Goal: Information Seeking & Learning: Learn about a topic

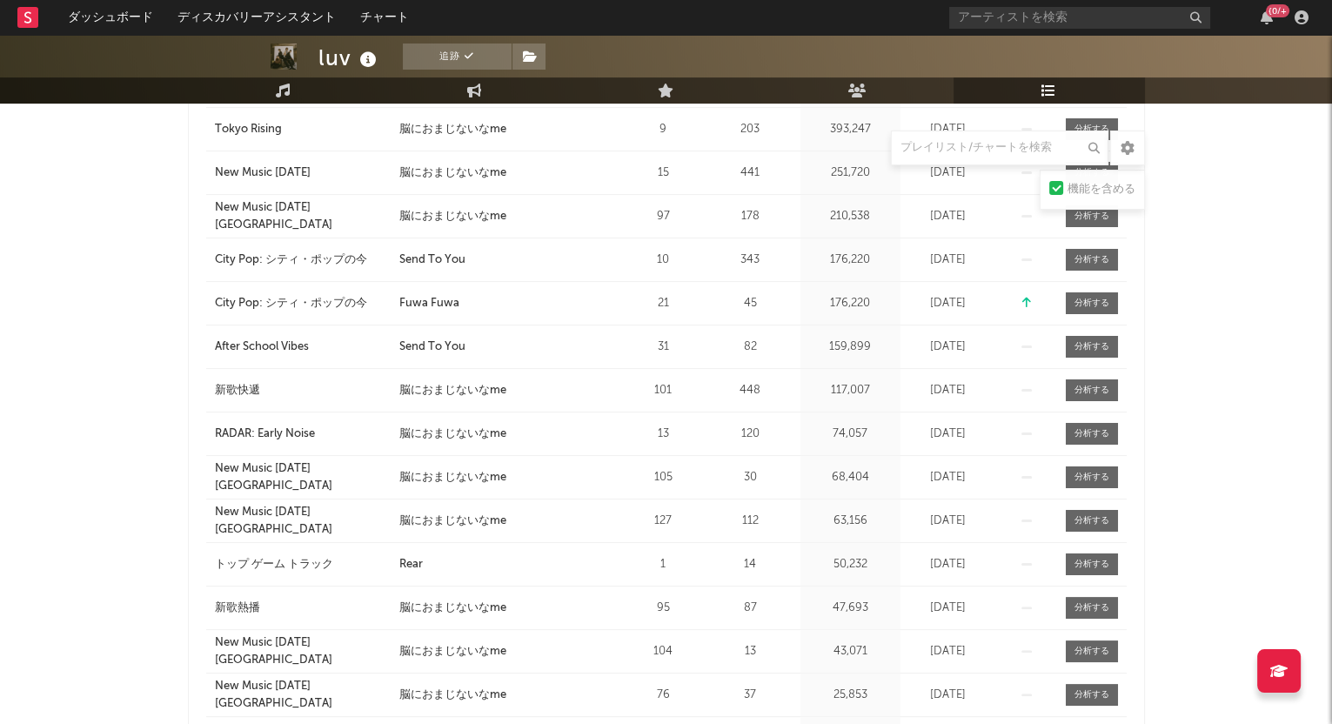
scroll to position [326, 0]
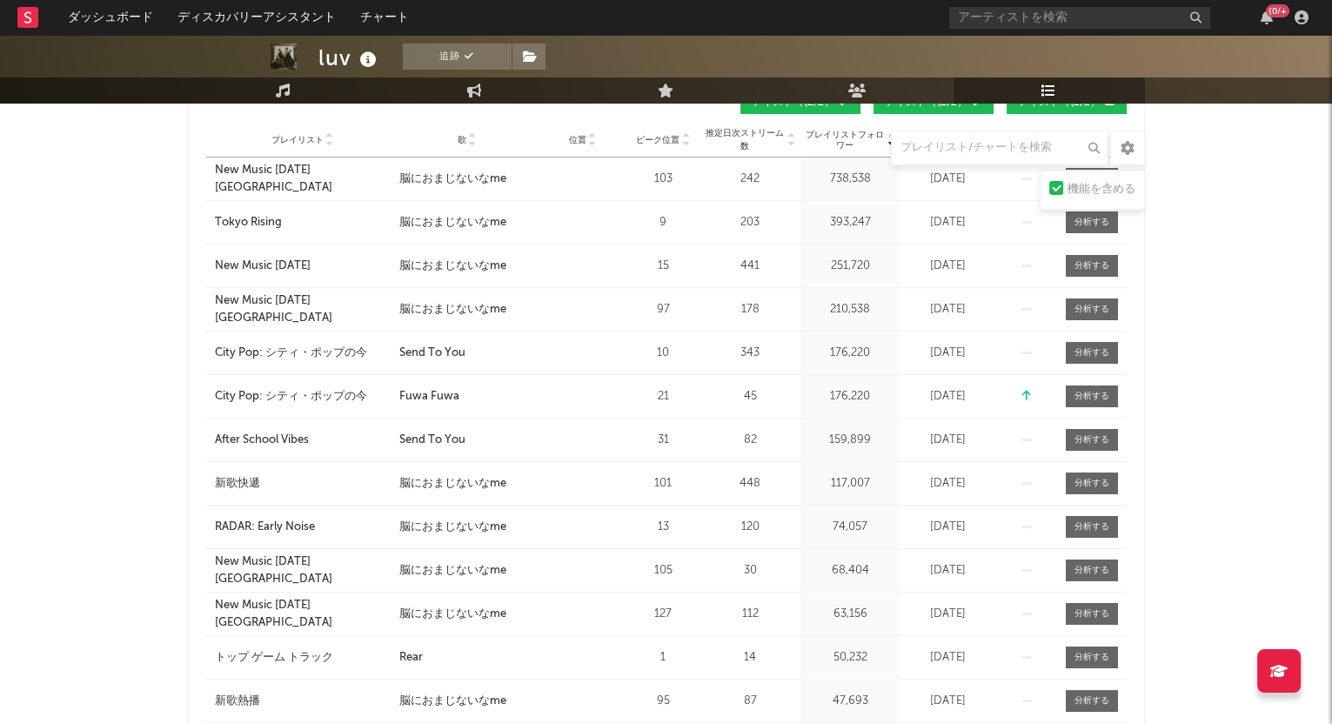
click at [473, 140] on icon at bounding box center [472, 143] width 9 height 7
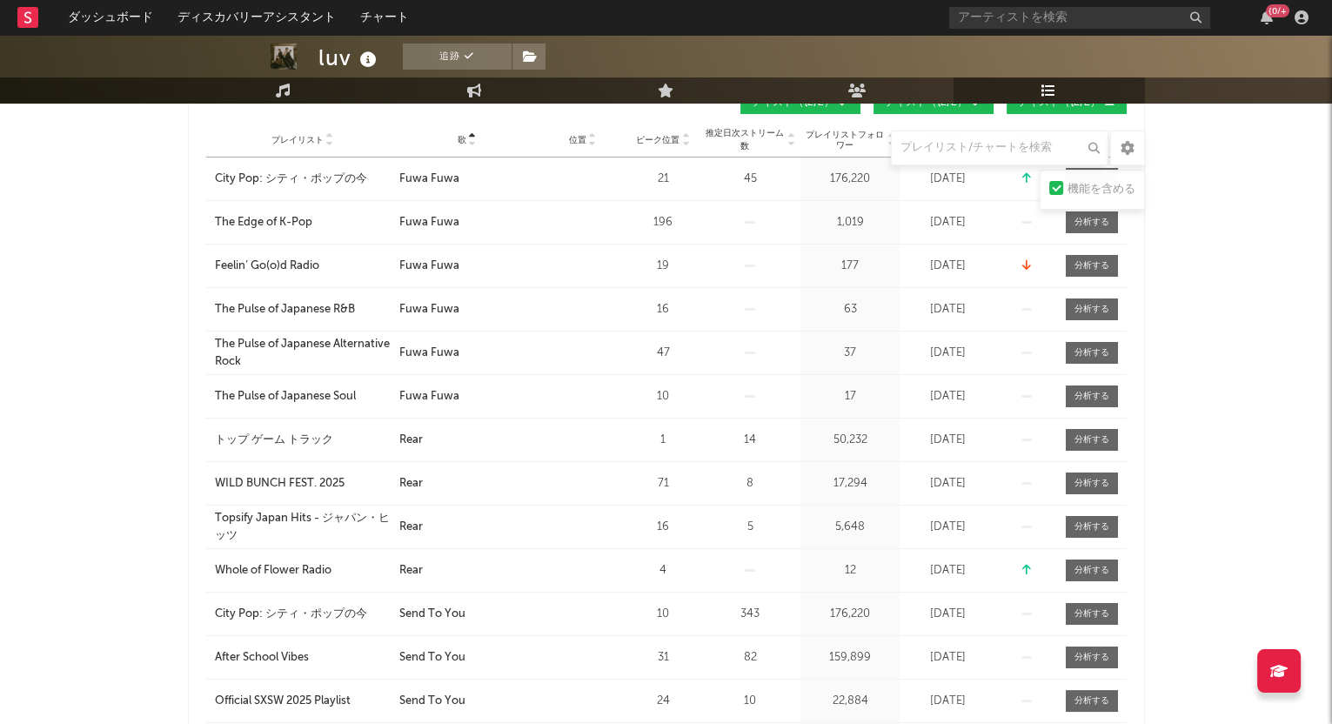
click at [473, 133] on icon at bounding box center [472, 136] width 9 height 7
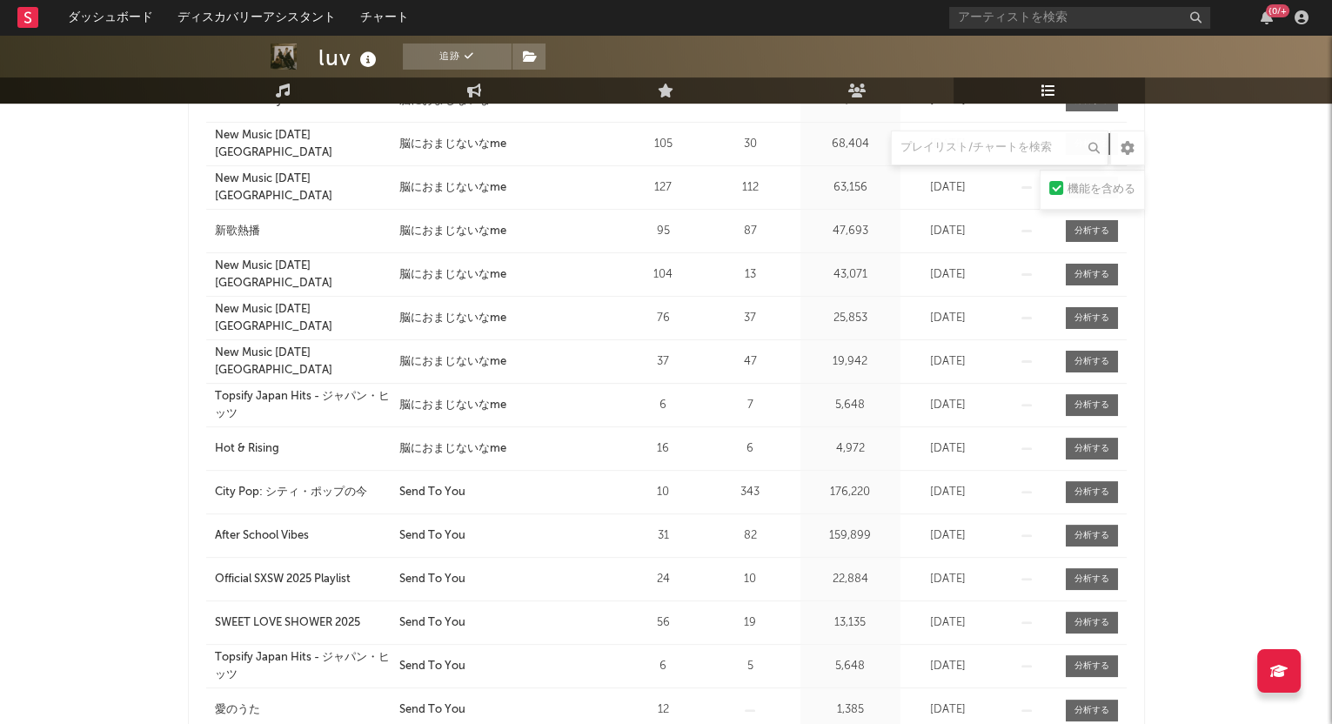
scroll to position [653, 0]
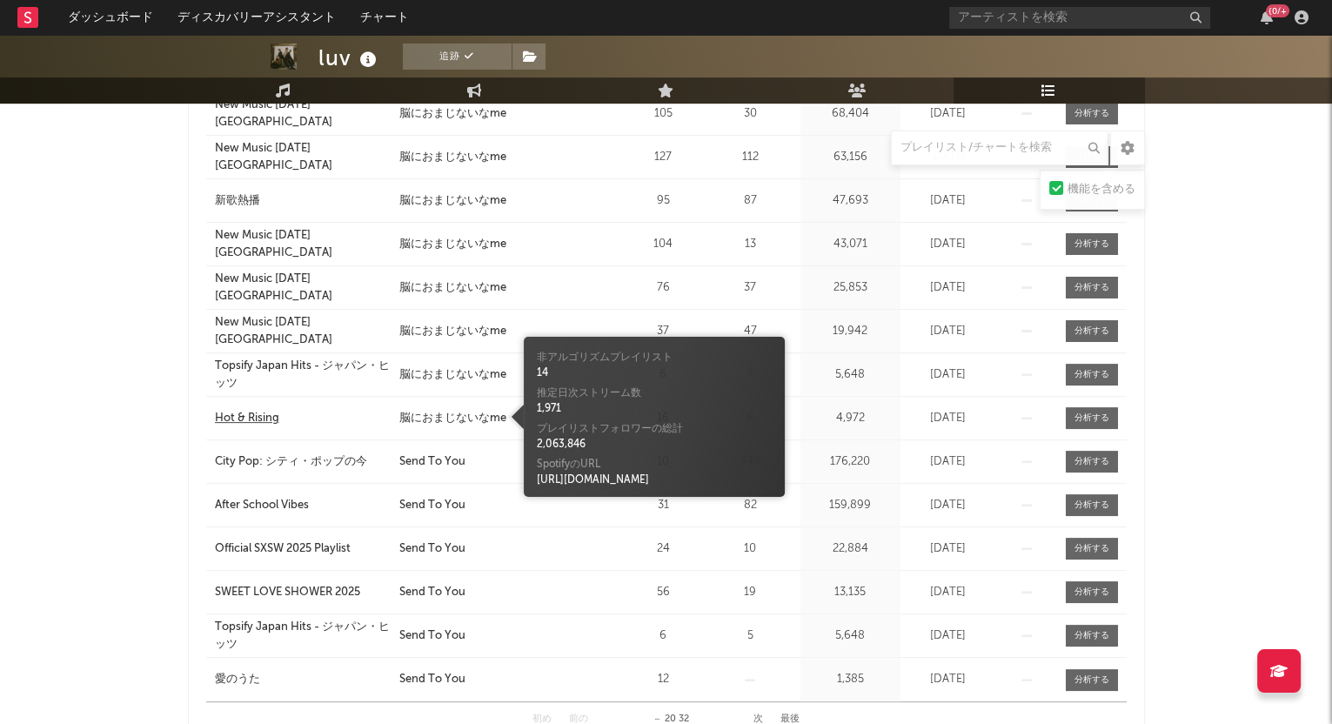
drag, startPoint x: 432, startPoint y: 416, endPoint x: 257, endPoint y: 418, distance: 174.9
click at [227, 415] on div "プレイリスト Hot & Rising 市 歌 脳におまじないなme 位置 ピーク位置 16 推定日次ストリーム数 6 プレイリストフォロワー 4,972 毎…" at bounding box center [666, 418] width 921 height 43
click at [261, 415] on div "Hot & Rising" at bounding box center [247, 418] width 64 height 17
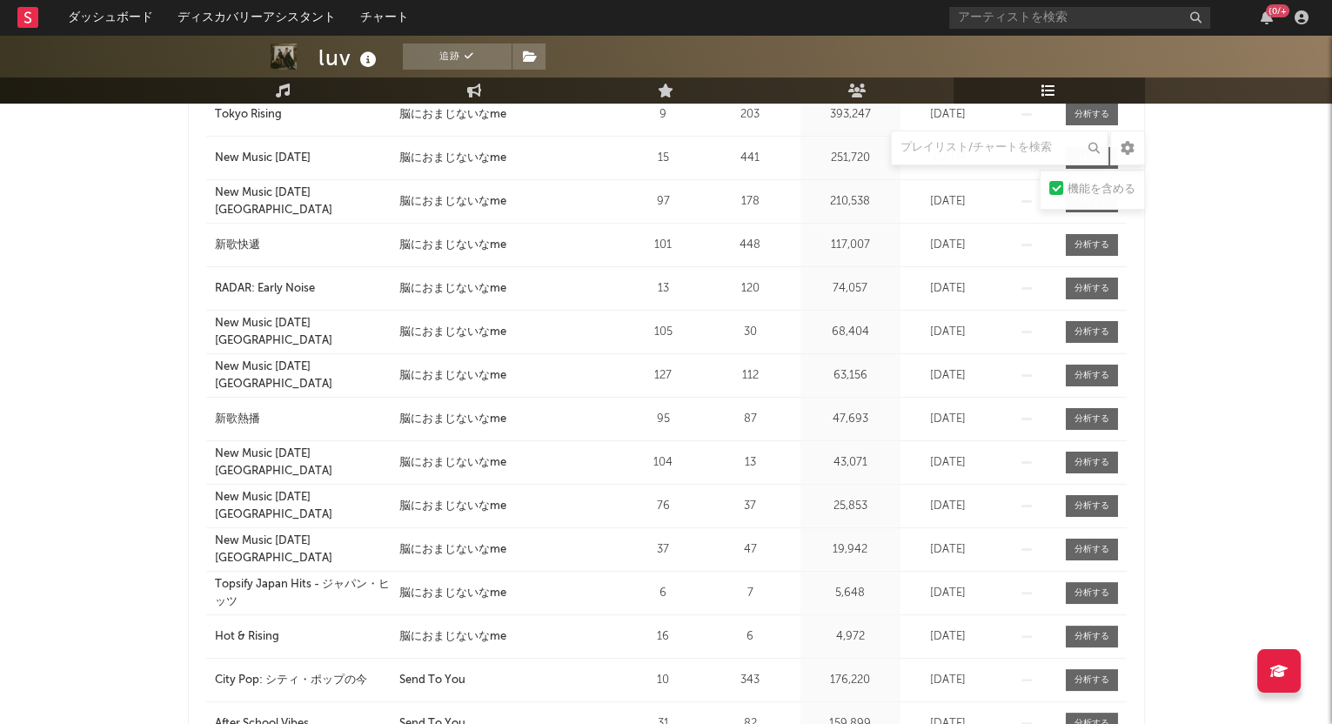
scroll to position [326, 0]
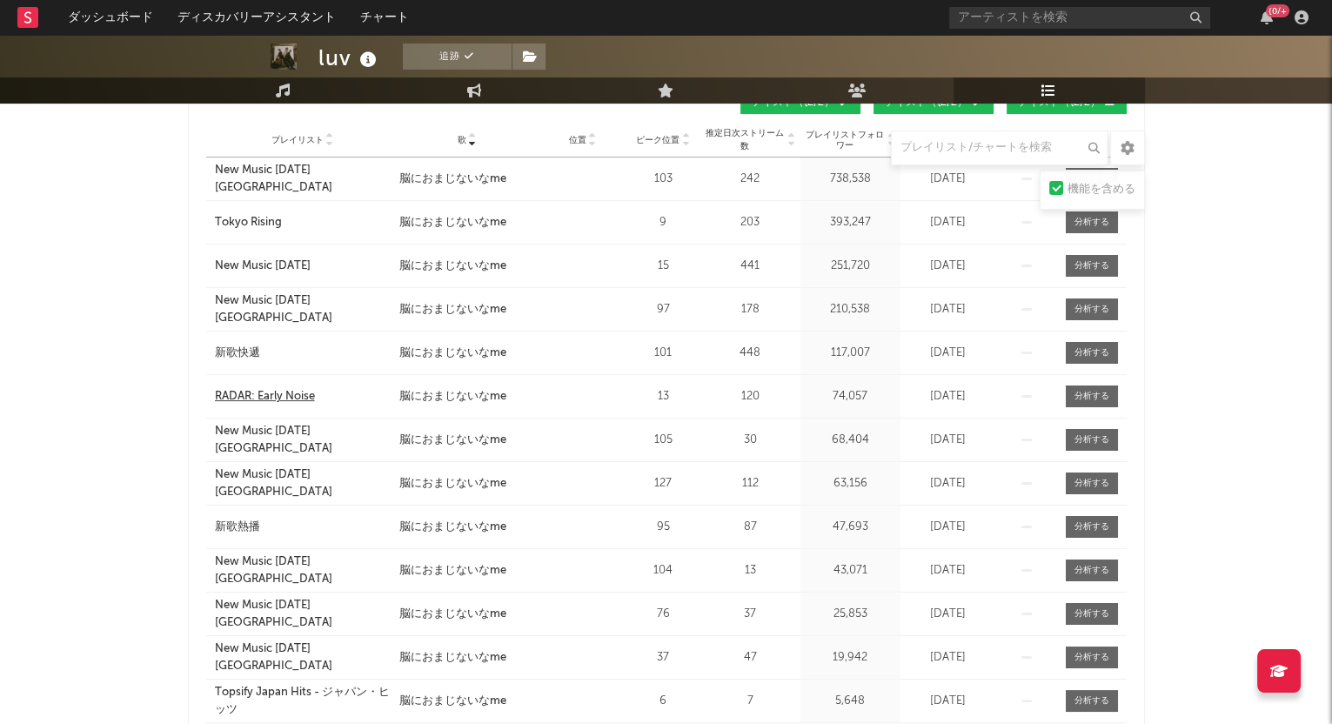
click at [259, 393] on div "RADAR: Early Noise" at bounding box center [265, 396] width 100 height 17
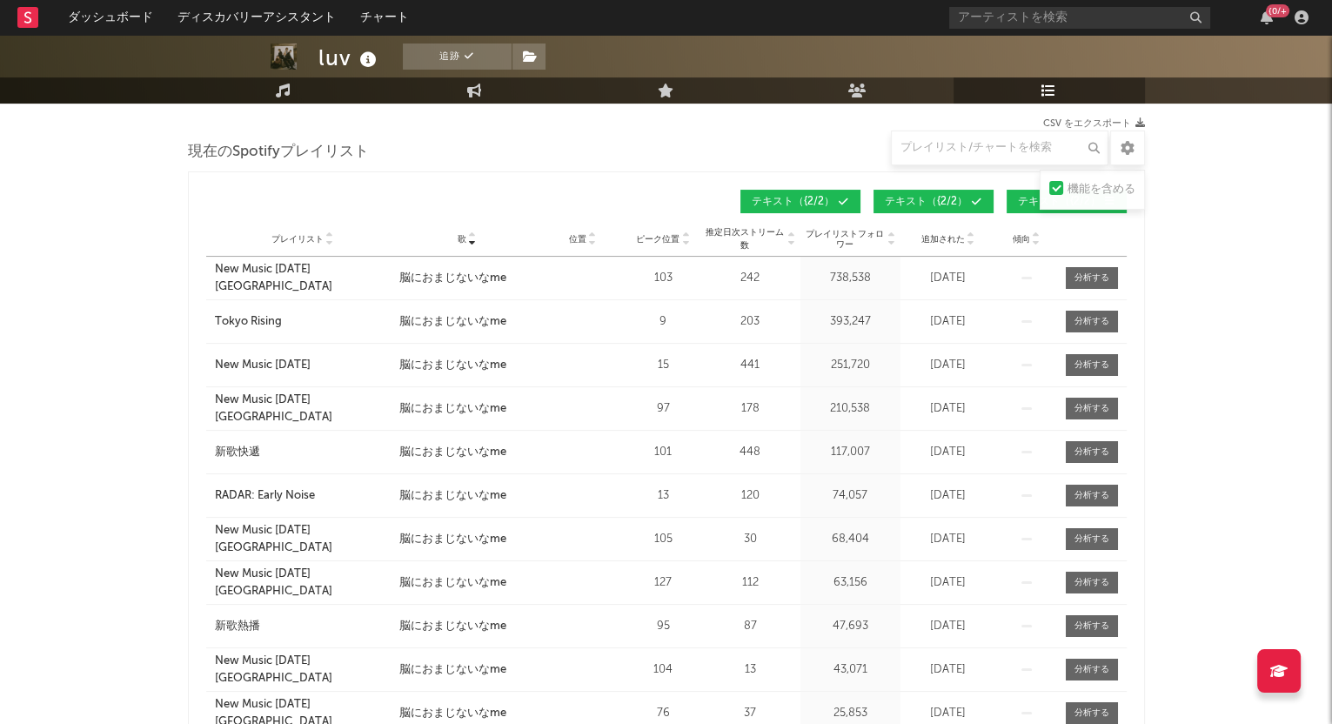
scroll to position [108, 0]
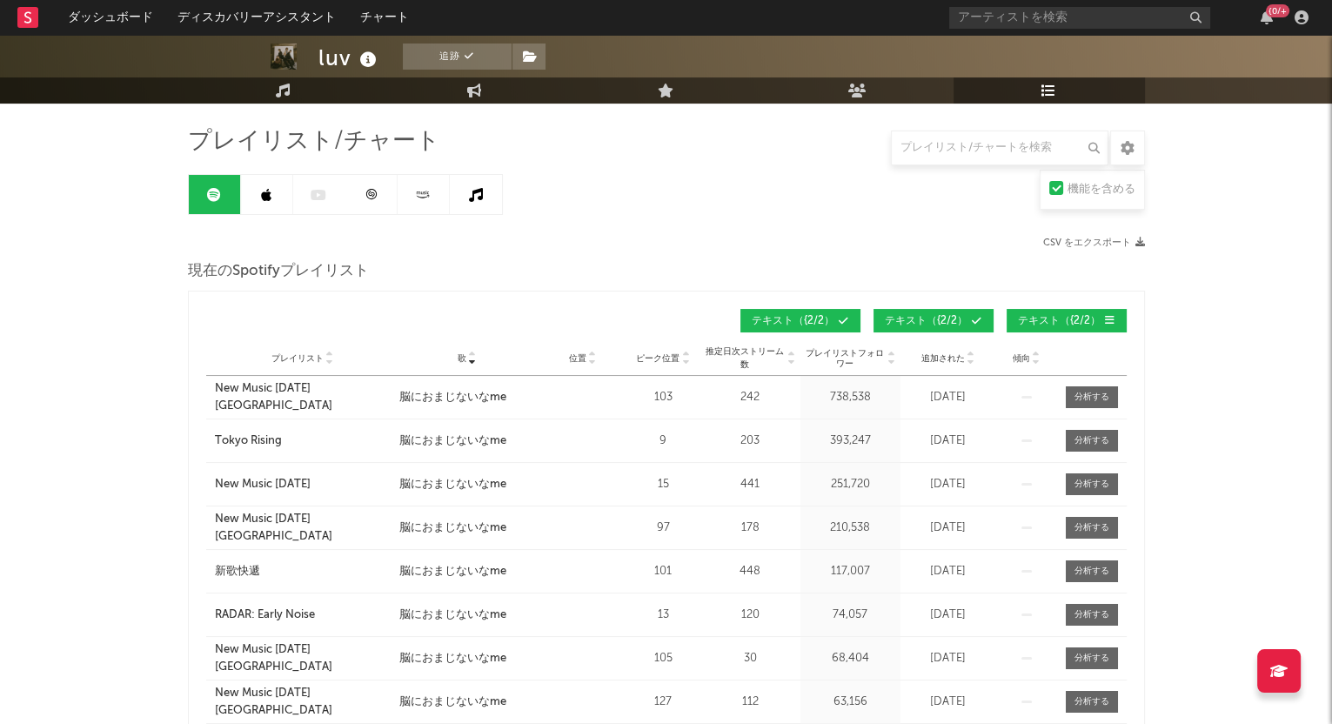
click at [267, 193] on icon at bounding box center [266, 195] width 10 height 14
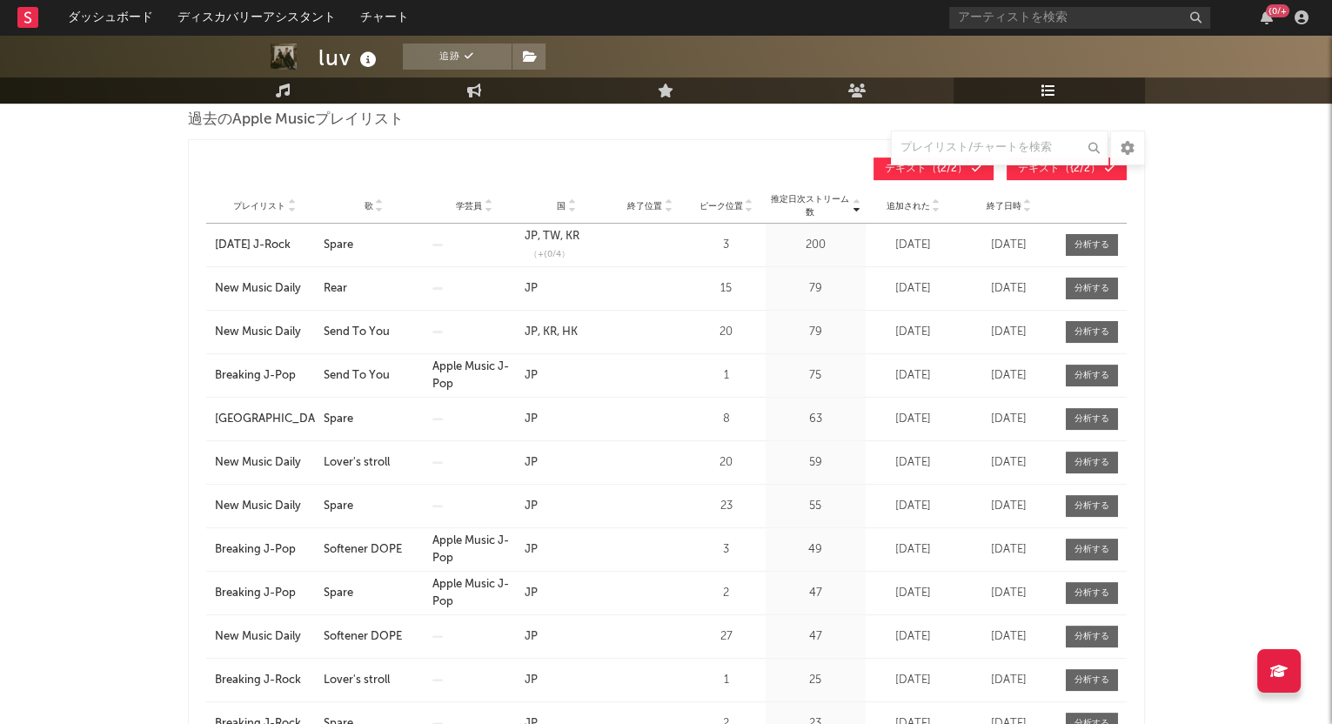
scroll to position [544, 0]
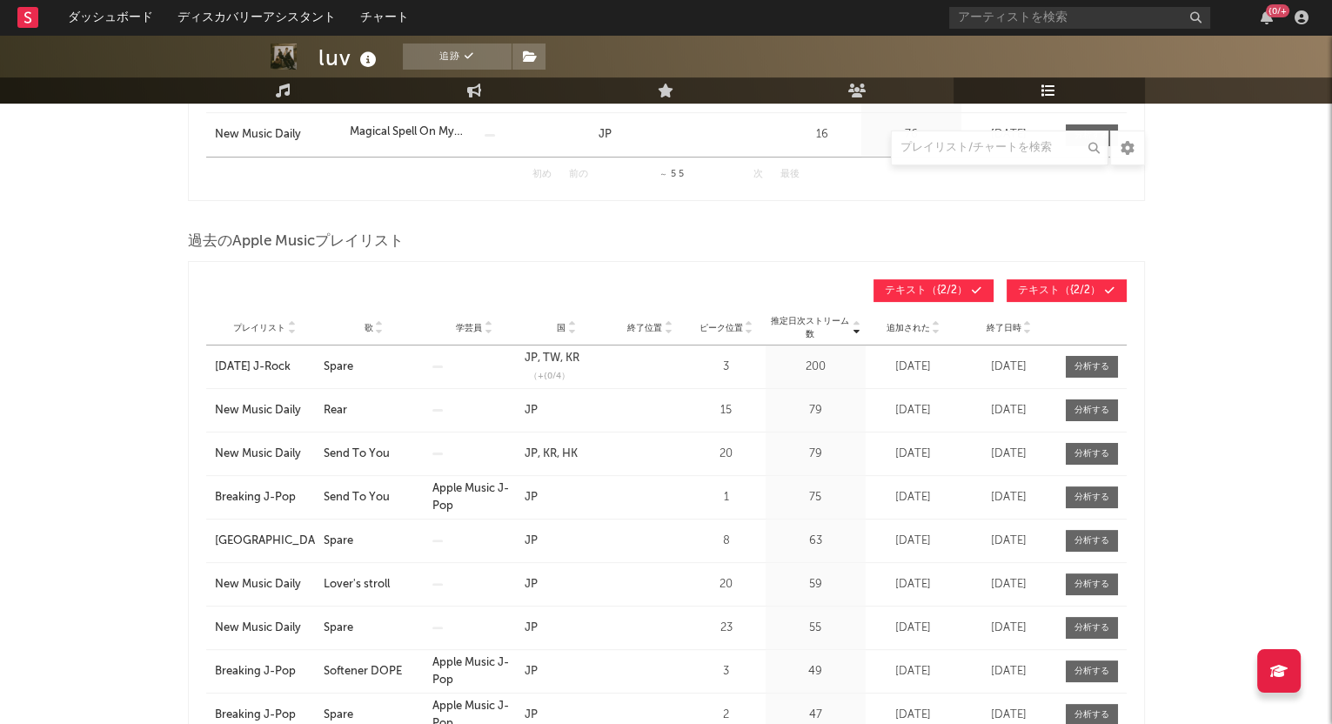
click at [379, 331] on icon at bounding box center [379, 331] width 9 height 7
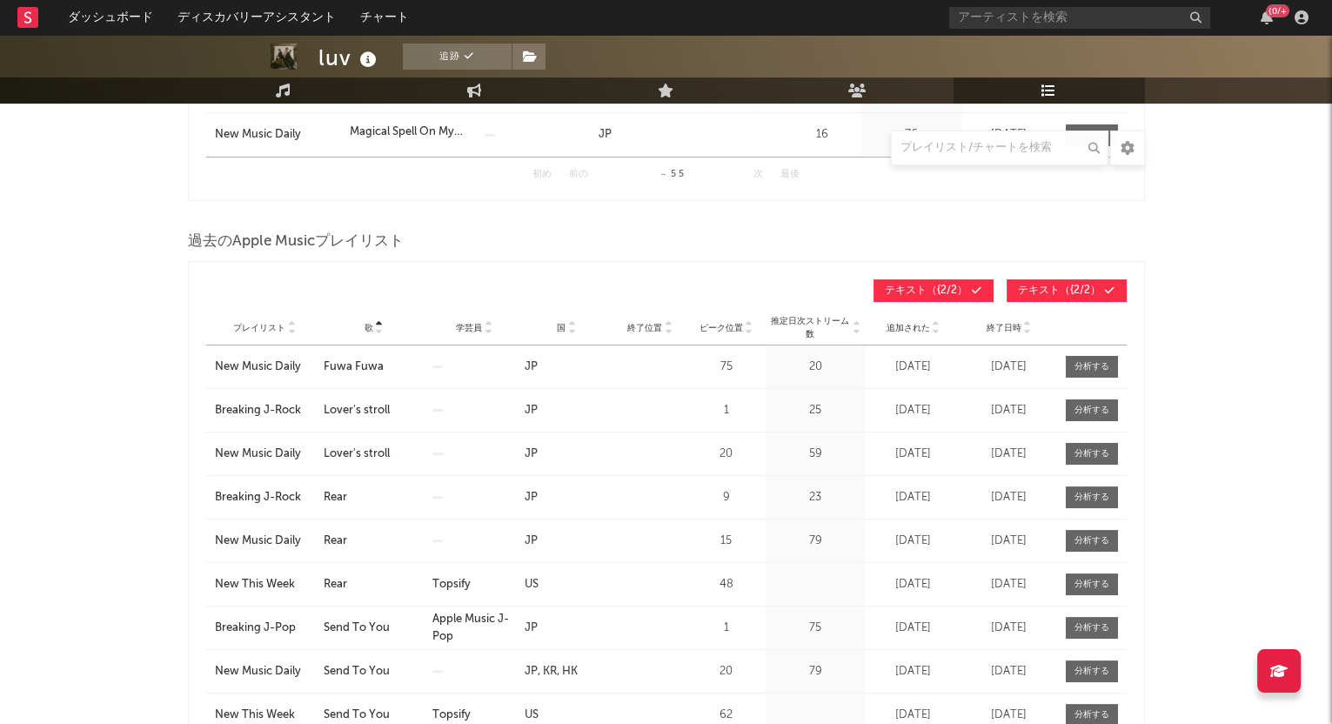
click at [376, 321] on icon at bounding box center [379, 324] width 9 height 7
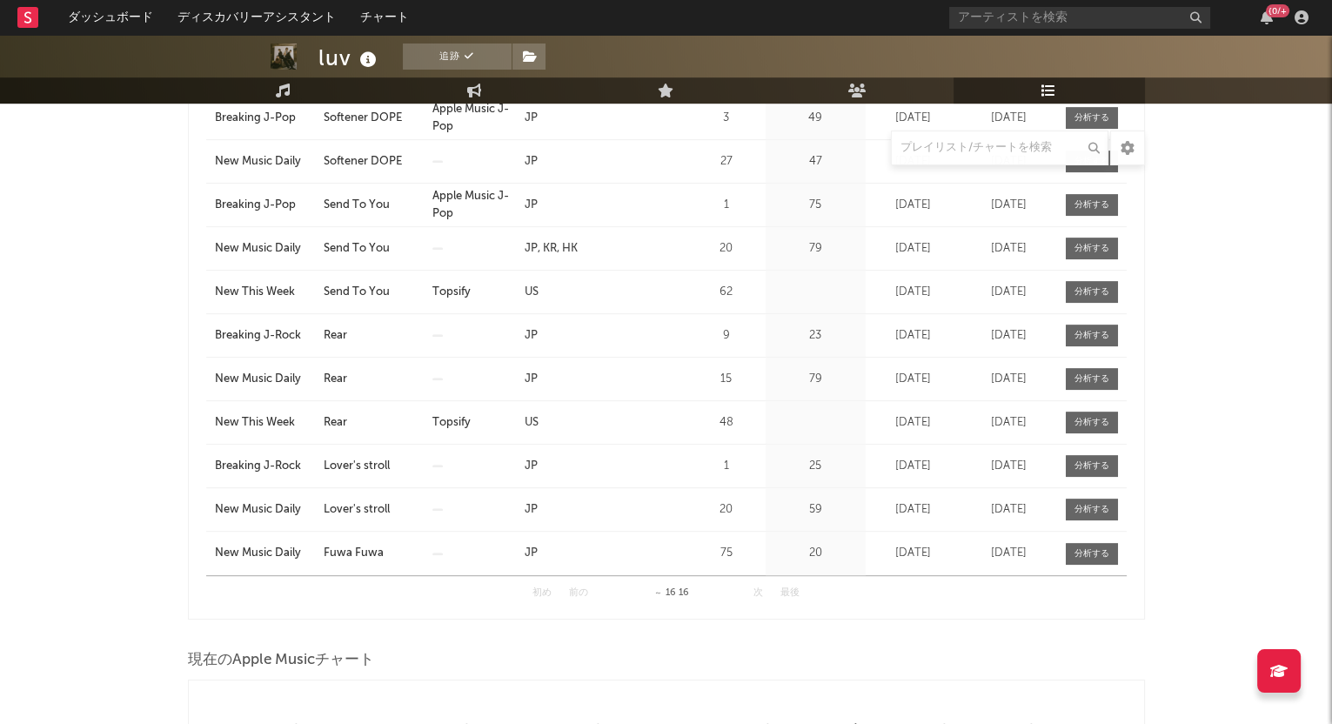
scroll to position [761, 0]
